Goal: Task Accomplishment & Management: Manage account settings

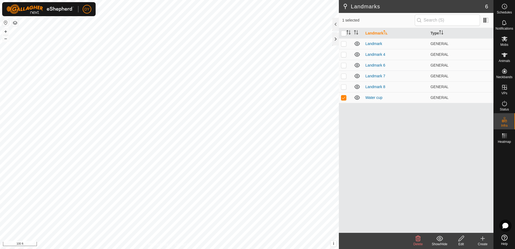
click at [459, 239] on icon at bounding box center [460, 238] width 5 height 5
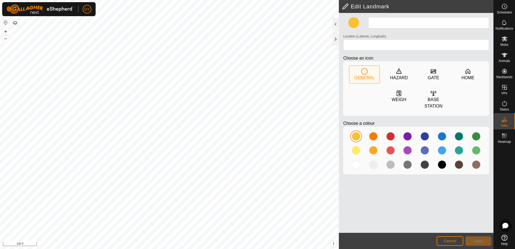
type input "Water cup"
type input "43.355984, -90.027481"
click at [484, 240] on button "Save" at bounding box center [478, 240] width 26 height 9
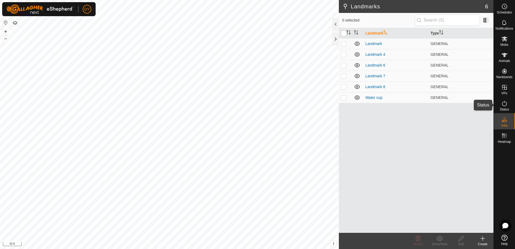
click at [504, 102] on icon at bounding box center [504, 103] width 5 height 5
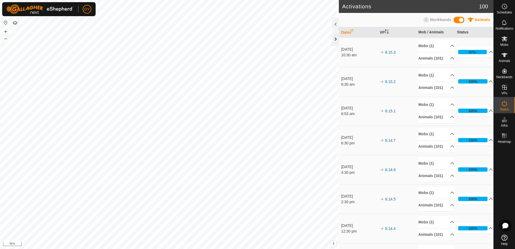
click at [335, 40] on div at bounding box center [335, 39] width 6 height 13
